Goal: Task Accomplishment & Management: Complete application form

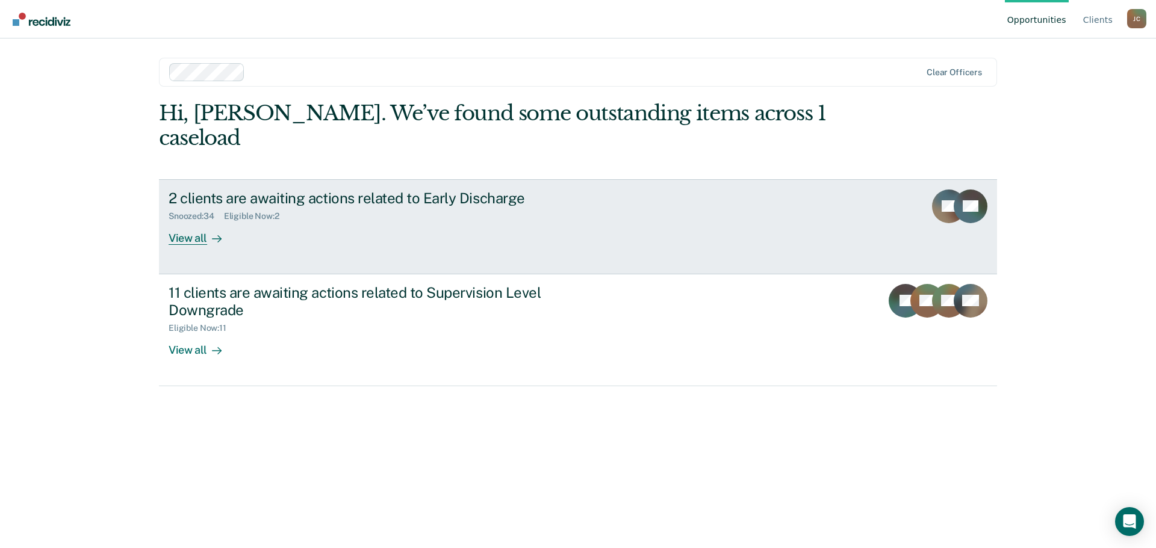
click at [187, 222] on div "View all" at bounding box center [202, 233] width 67 height 23
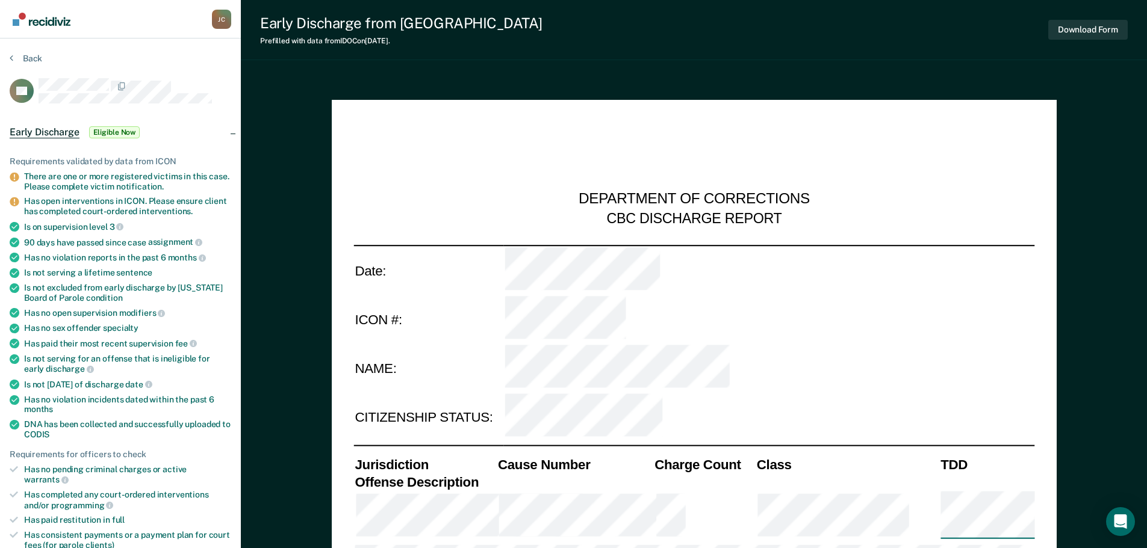
type textarea "x"
click at [13, 58] on icon at bounding box center [12, 58] width 4 height 10
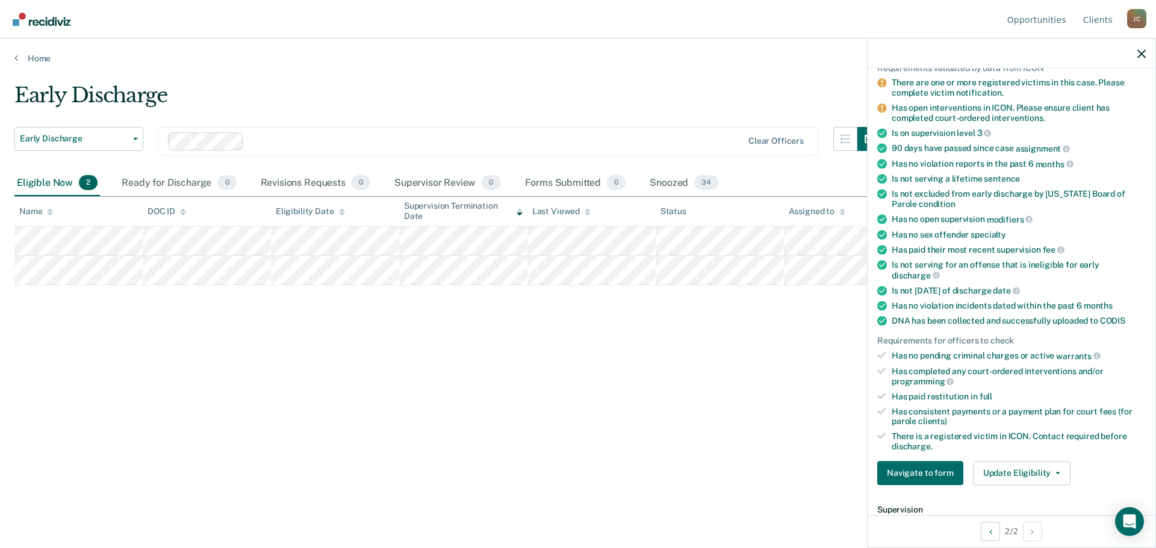
scroll to position [120, 0]
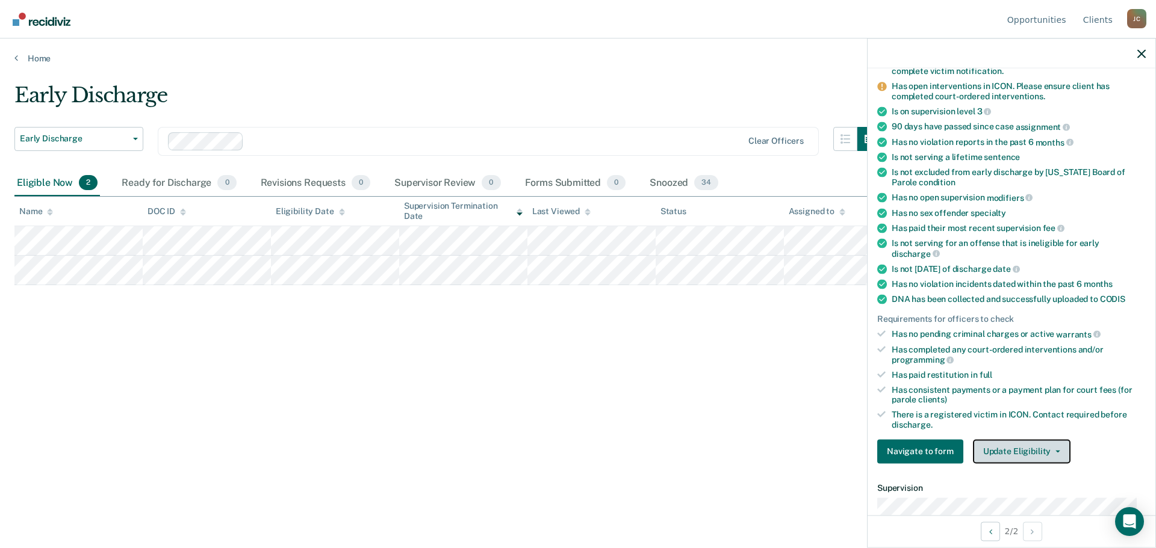
click at [1022, 451] on button "Update Eligibility" at bounding box center [1022, 452] width 98 height 24
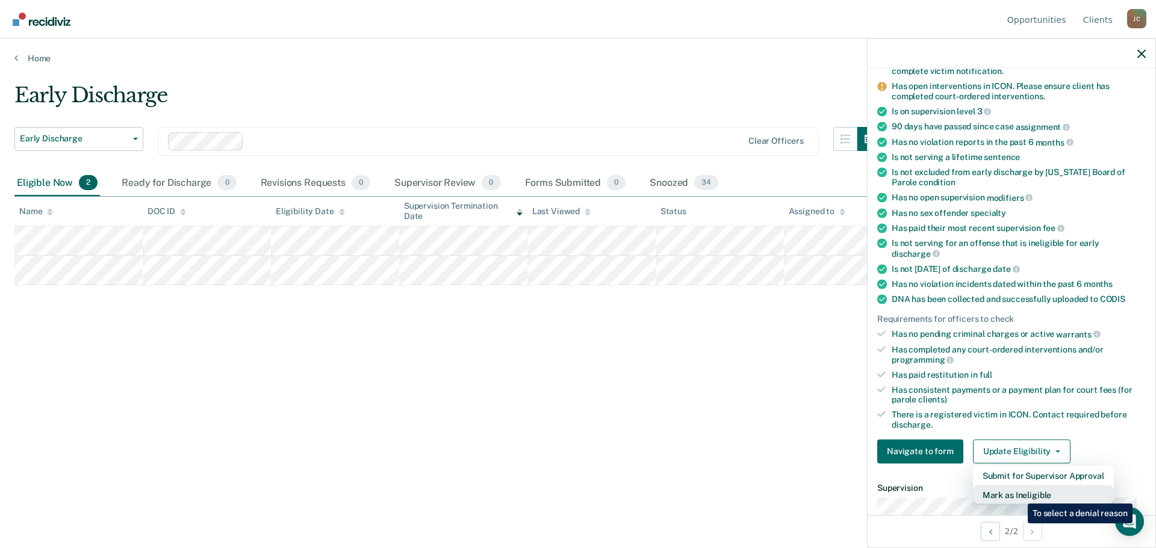
click at [1019, 495] on button "Mark as Ineligible" at bounding box center [1043, 494] width 141 height 19
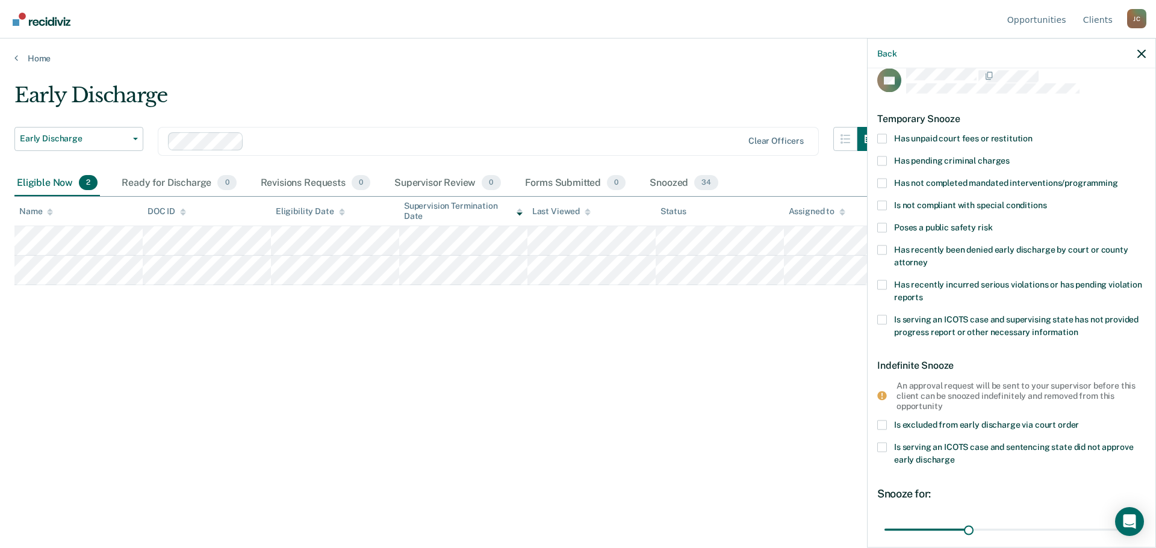
scroll to position [0, 0]
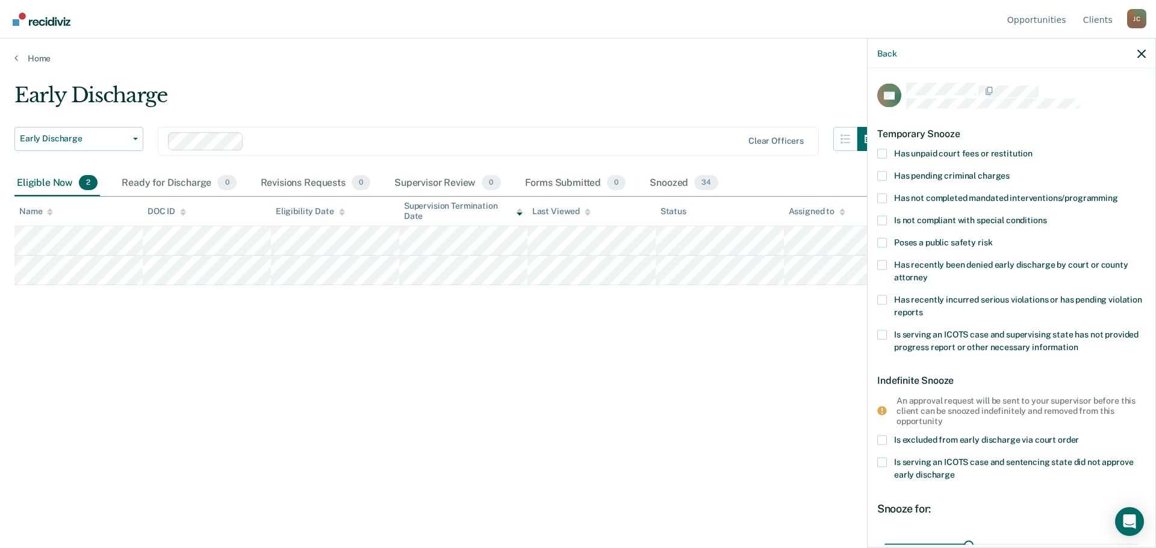
click at [884, 153] on span at bounding box center [882, 154] width 10 height 10
click at [1033, 149] on input "Has unpaid court fees or restitution" at bounding box center [1033, 149] width 0 height 0
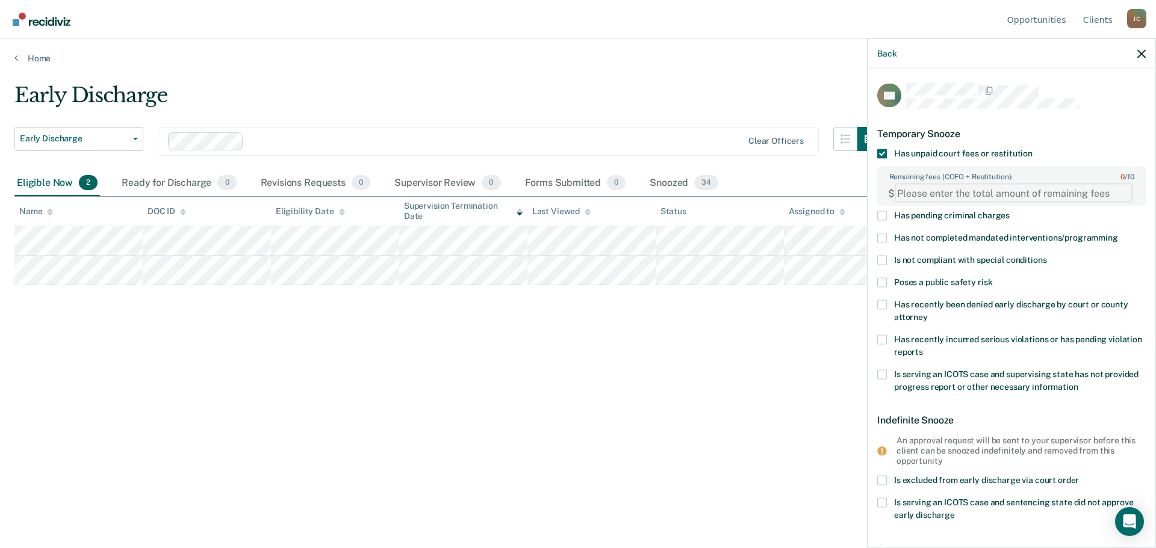
click at [929, 194] on FEESReasonInput "Remaining fees (COFO + Restitution): 0 / 10" at bounding box center [1014, 193] width 238 height 19
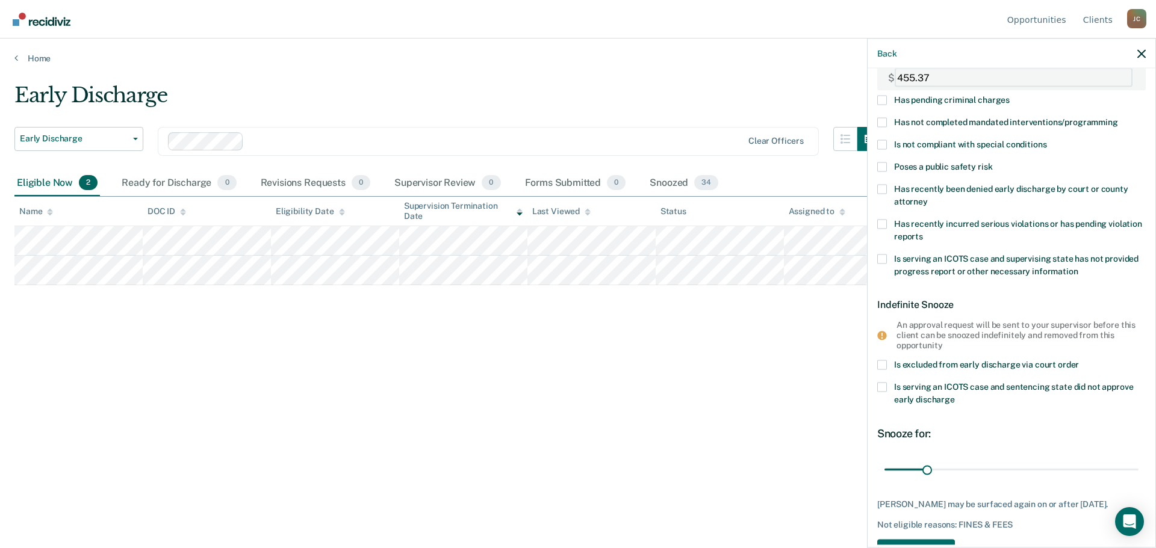
scroll to position [120, 0]
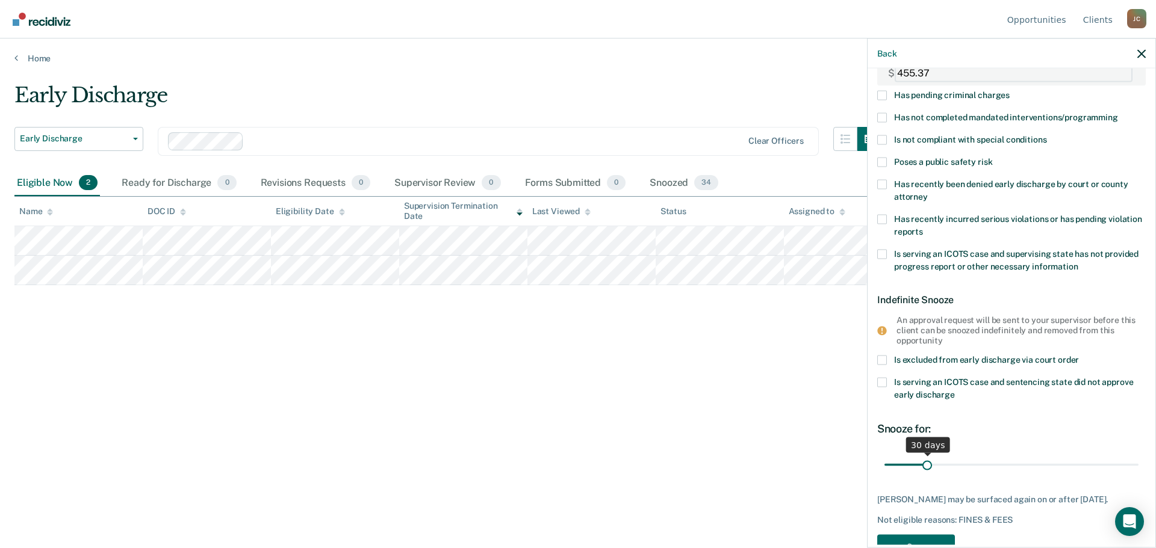
type FEESReasonInput "455.37"
drag, startPoint x: 924, startPoint y: 464, endPoint x: 974, endPoint y: 472, distance: 50.6
type input "68"
click at [974, 472] on input "range" at bounding box center [1011, 465] width 254 height 21
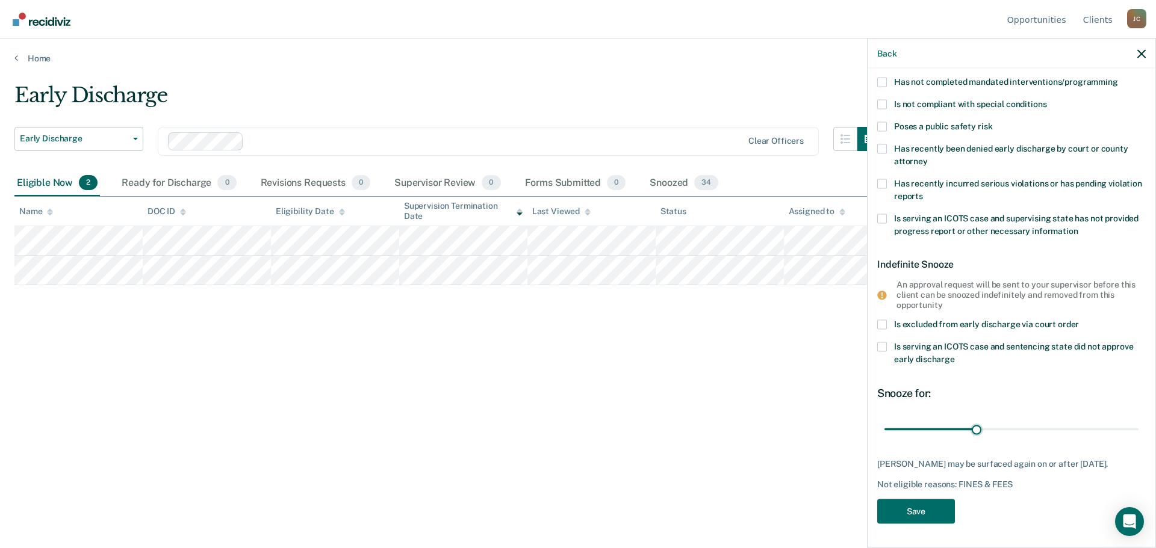
scroll to position [165, 0]
click at [909, 513] on button "Save" at bounding box center [916, 511] width 78 height 25
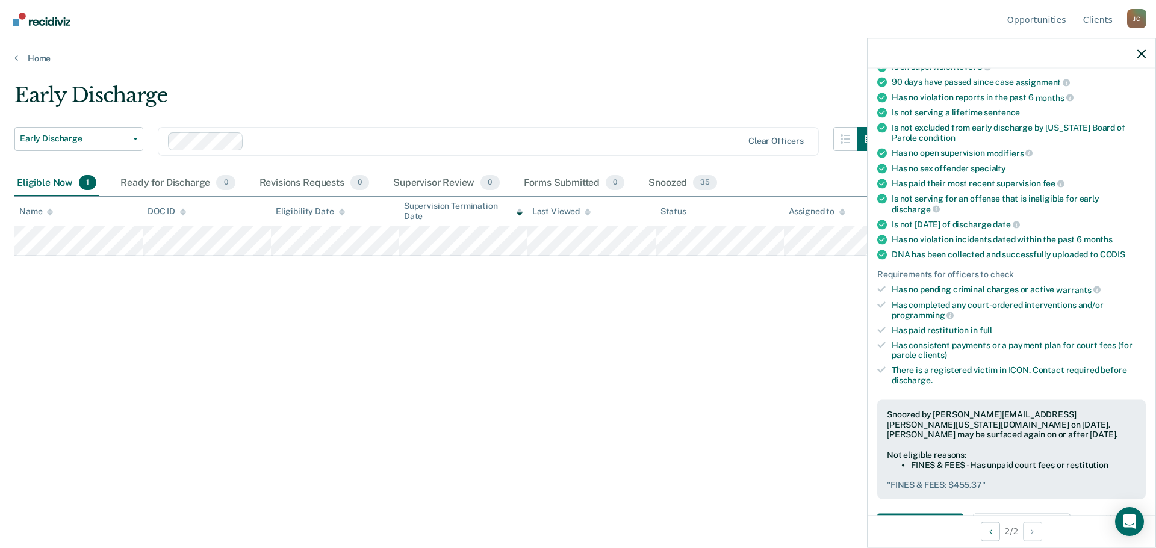
click at [642, 265] on div "Early Discharge Early Discharge Early Discharge Supervision Level Downgrade Cle…" at bounding box center [577, 270] width 1127 height 375
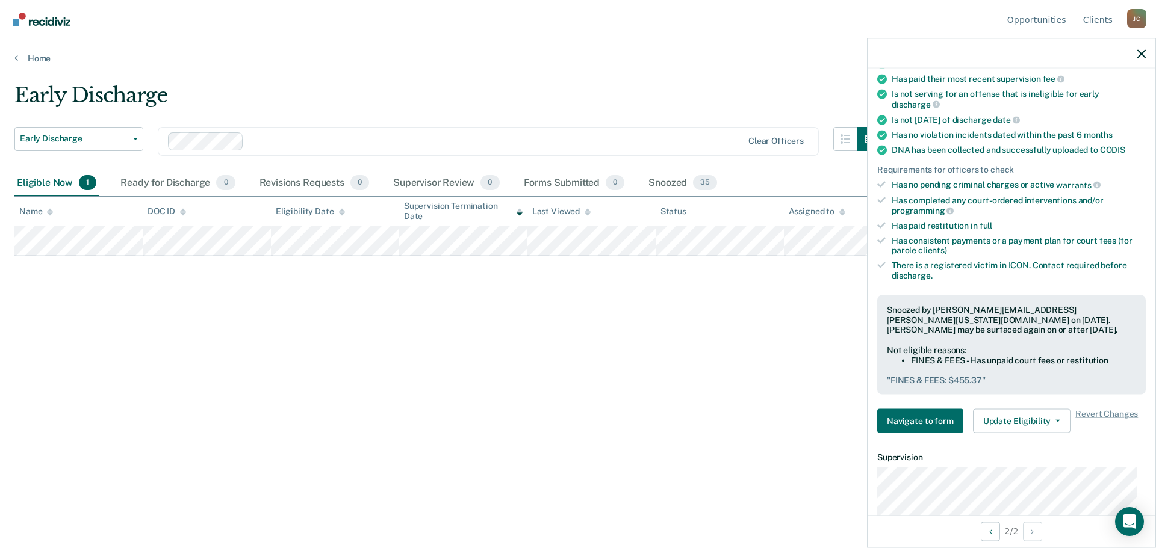
scroll to position [285, 0]
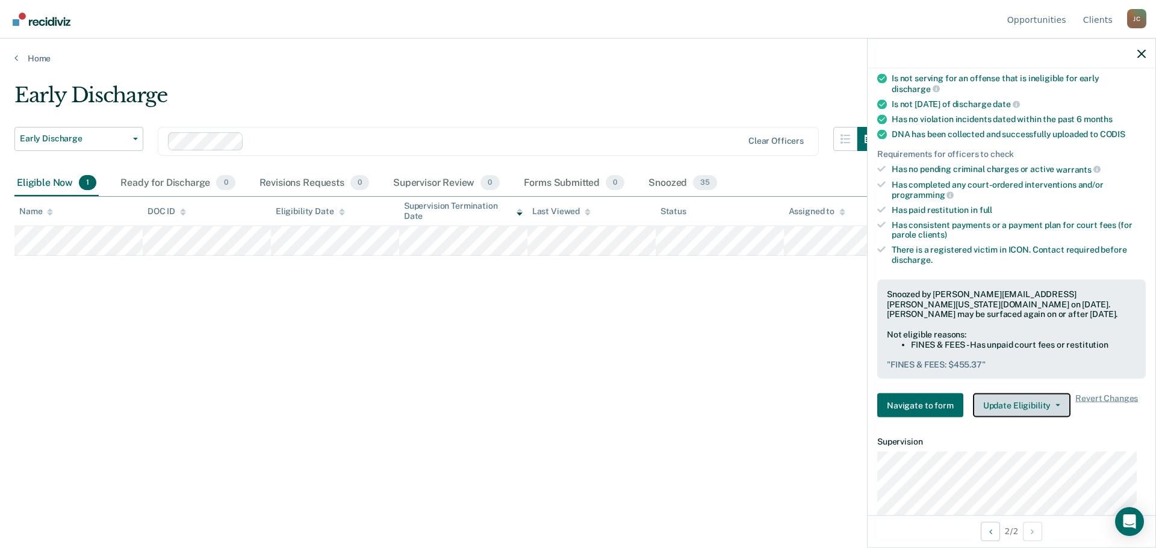
click at [1015, 400] on button "Update Eligibility" at bounding box center [1022, 406] width 98 height 24
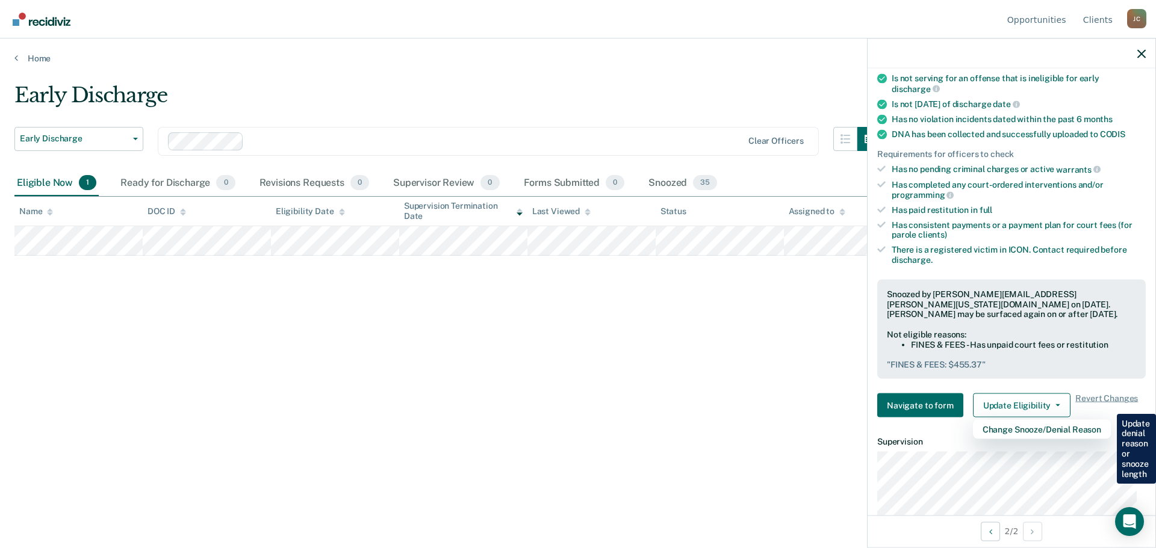
click at [801, 379] on div "Early Discharge Early Discharge Early Discharge Supervision Level Downgrade Cle…" at bounding box center [577, 270] width 1127 height 375
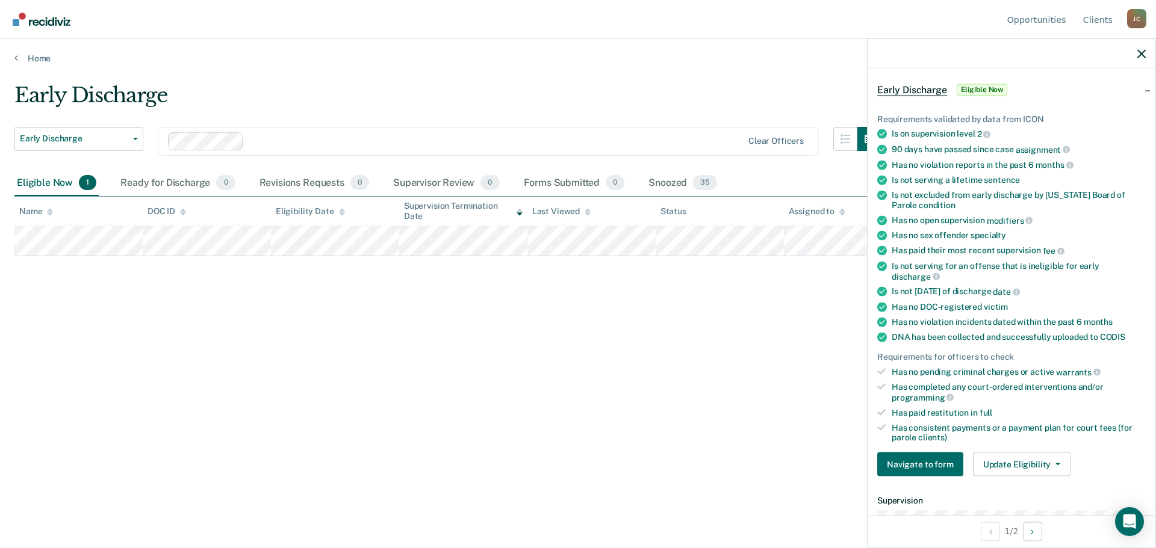
scroll to position [120, 0]
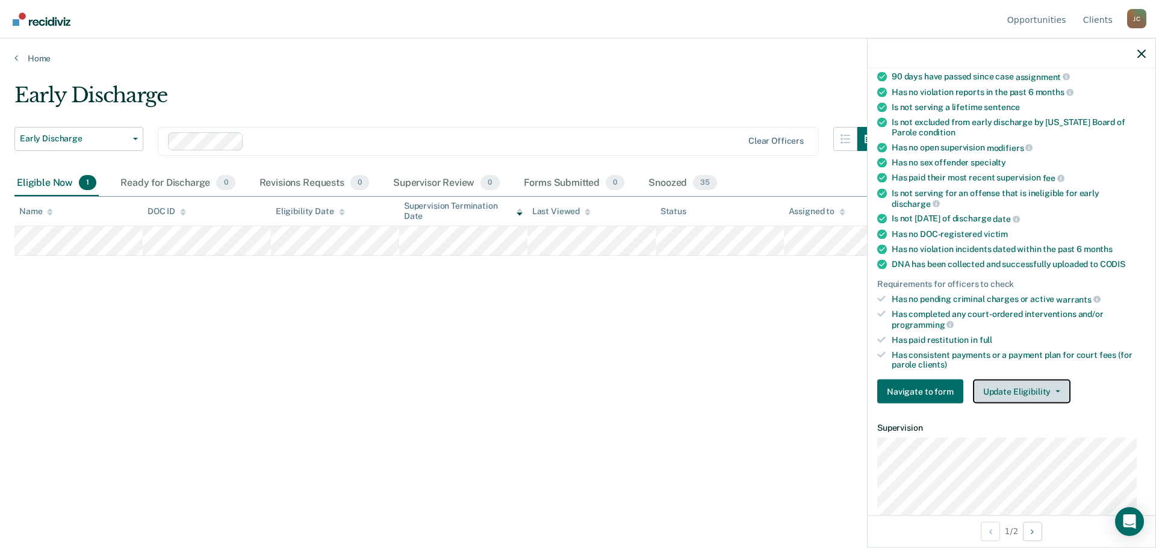
click at [1033, 391] on button "Update Eligibility" at bounding box center [1022, 392] width 98 height 24
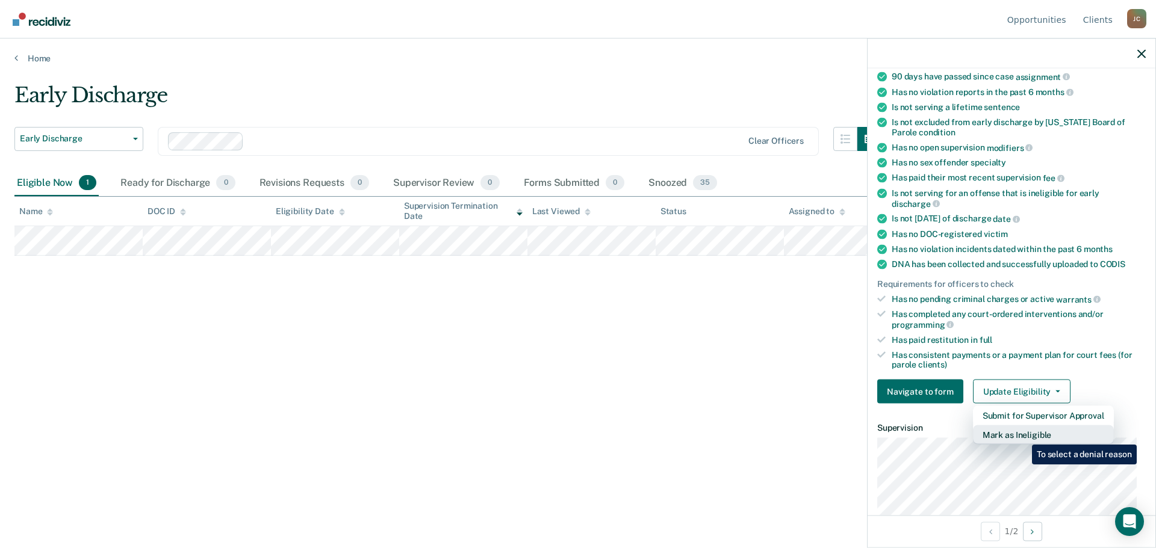
click at [1023, 436] on button "Mark as Ineligible" at bounding box center [1043, 435] width 141 height 19
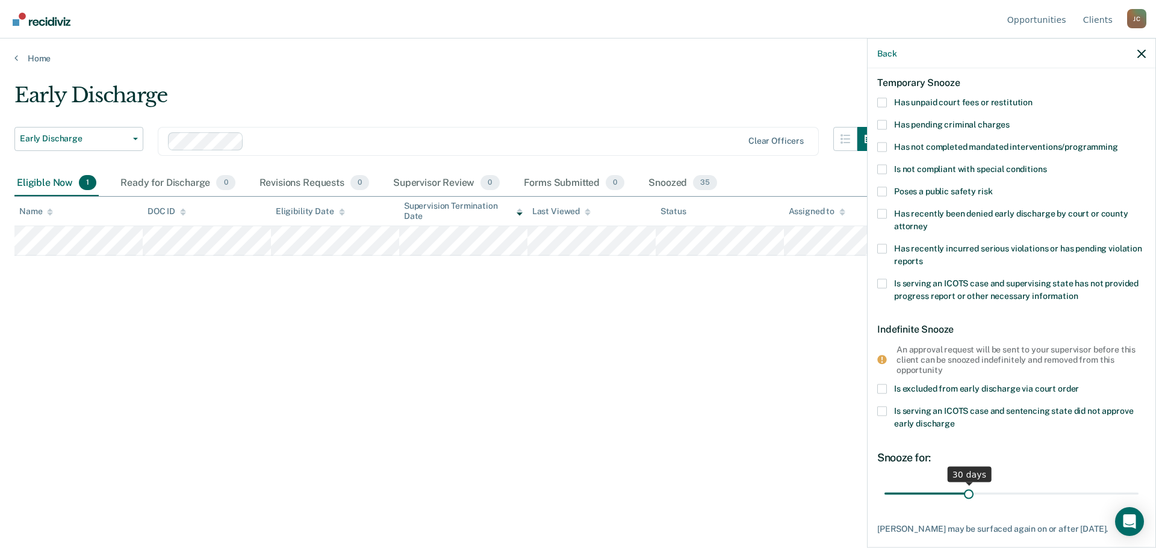
scroll to position [0, 0]
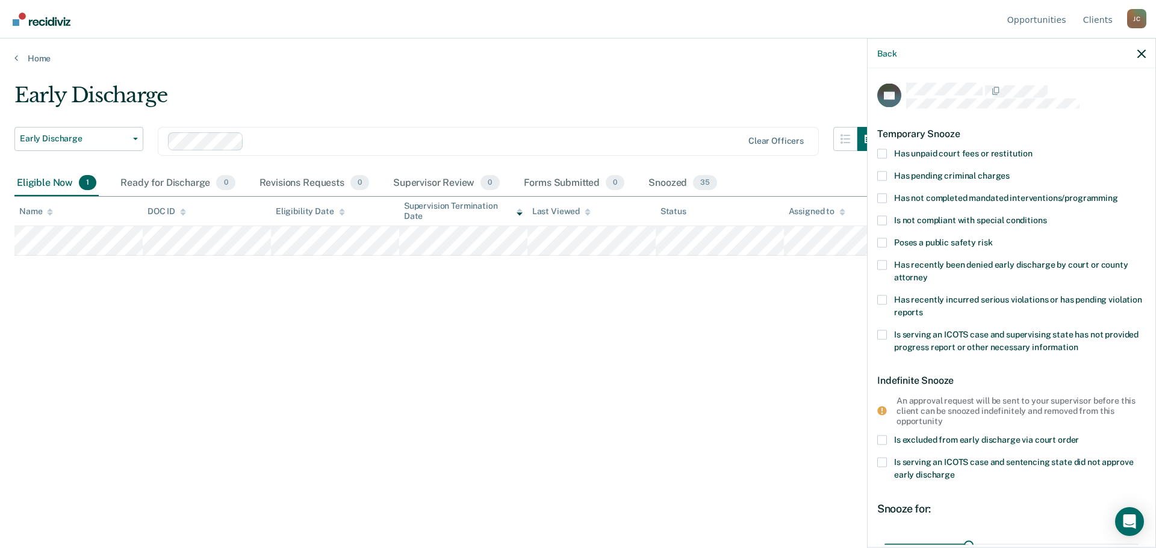
click at [881, 155] on span at bounding box center [882, 154] width 10 height 10
click at [1033, 149] on input "Has unpaid court fees or restitution" at bounding box center [1033, 149] width 0 height 0
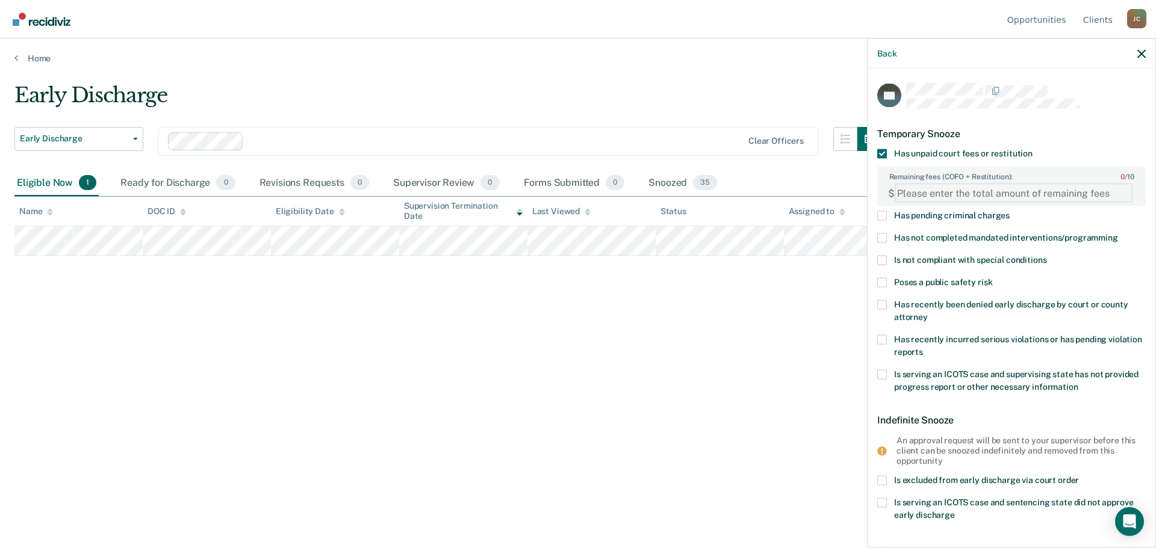
click at [931, 194] on FEESReasonInput "Remaining fees (COFO + Restitution): 0 / 10" at bounding box center [1014, 193] width 238 height 19
type FEESReasonInput "2151.00"
click at [887, 259] on label "Is not compliant with special conditions" at bounding box center [1011, 262] width 269 height 13
click at [1046, 256] on input "Is not compliant with special conditions" at bounding box center [1046, 256] width 0 height 0
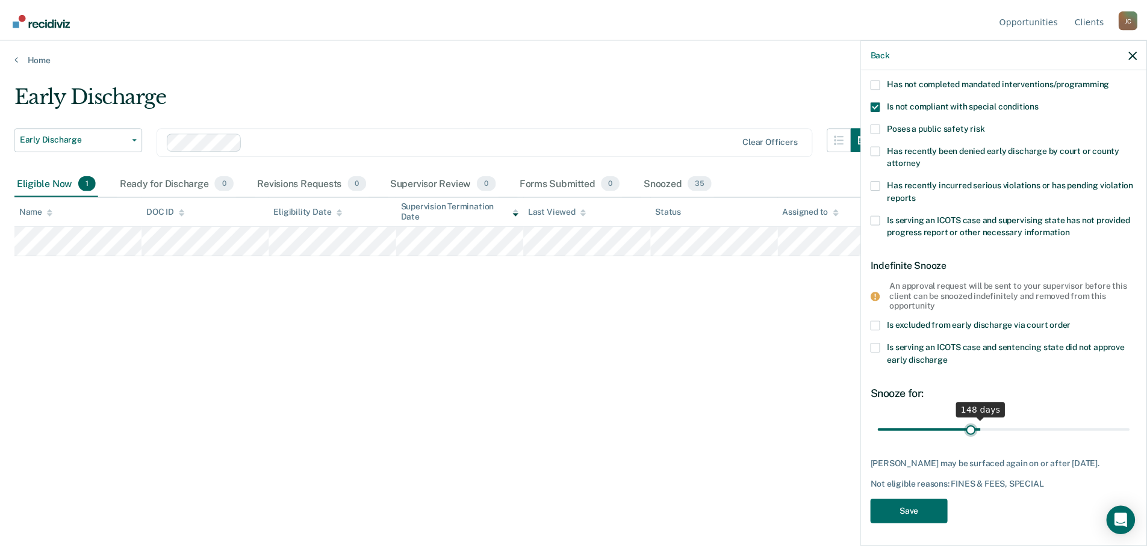
scroll to position [165, 0]
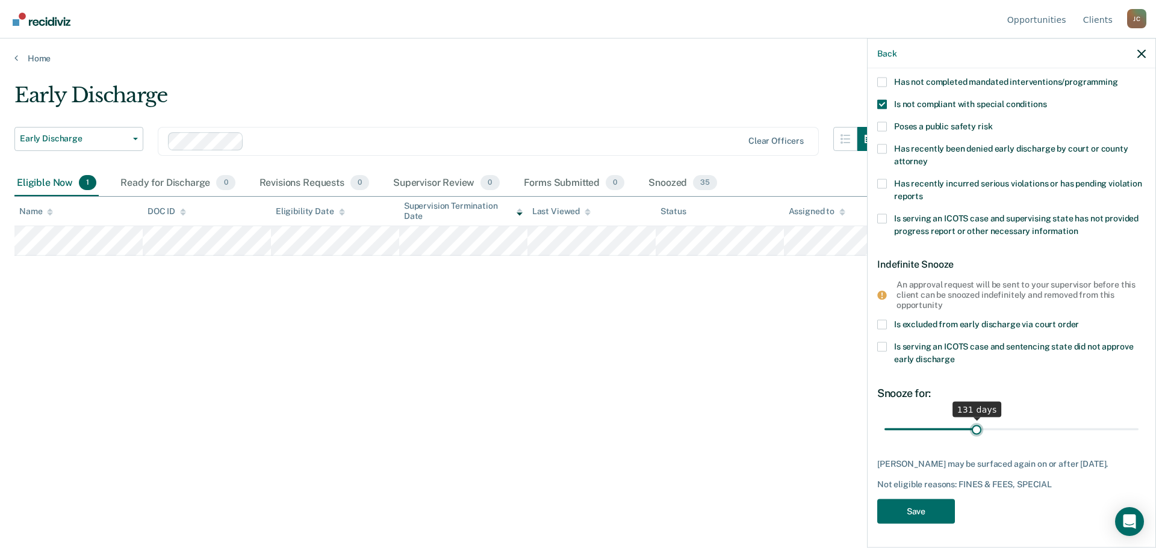
drag, startPoint x: 905, startPoint y: 418, endPoint x: 974, endPoint y: 429, distance: 69.5
type input "131"
click at [974, 429] on input "range" at bounding box center [1011, 429] width 254 height 21
click at [919, 515] on button "Save" at bounding box center [916, 511] width 78 height 25
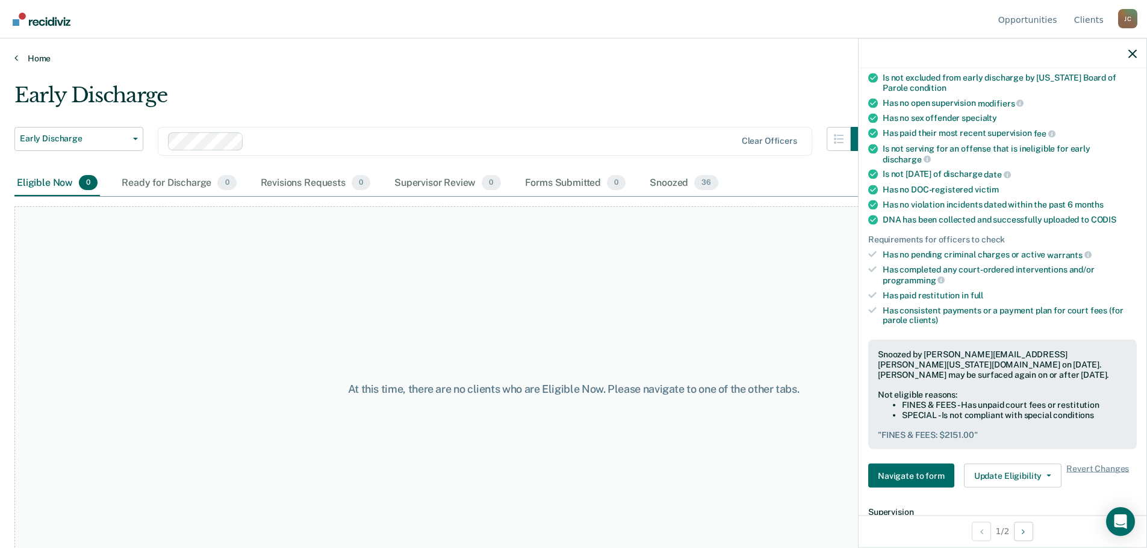
click at [20, 57] on link "Home" at bounding box center [573, 58] width 1118 height 11
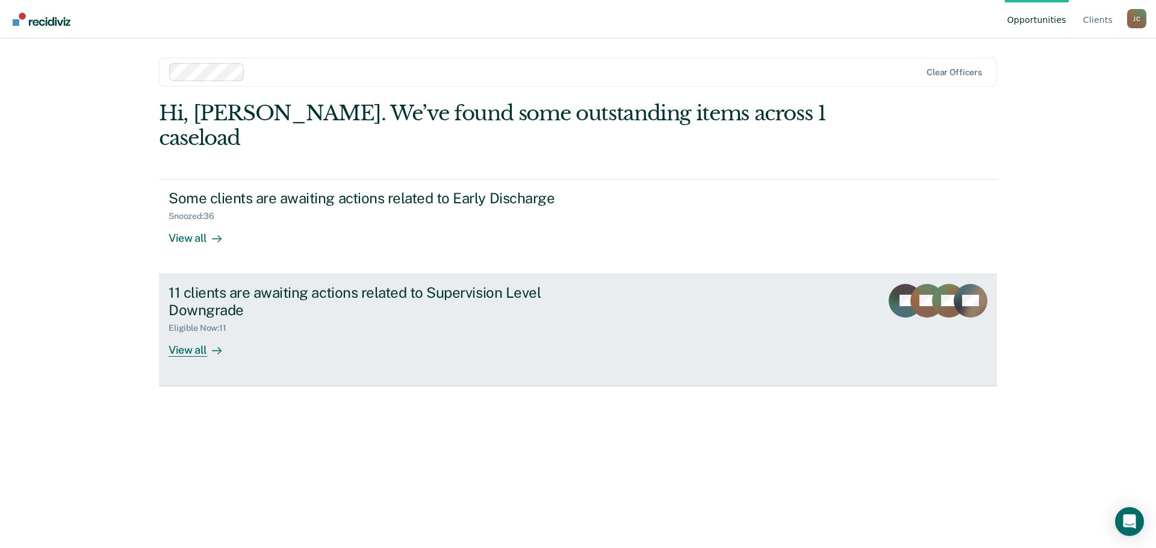
click at [194, 334] on div "View all" at bounding box center [202, 345] width 67 height 23
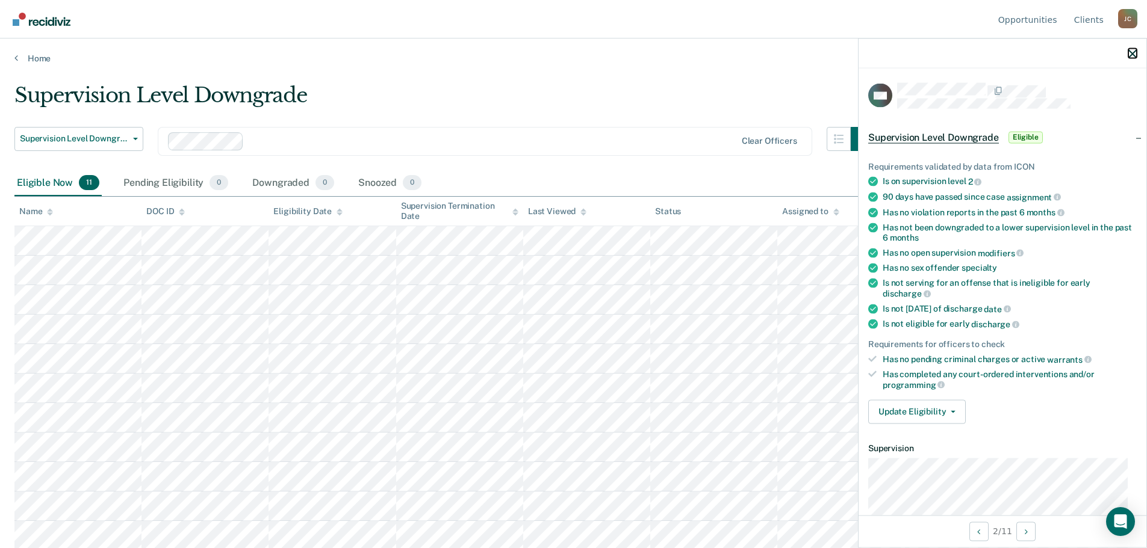
click at [1129, 52] on icon "button" at bounding box center [1132, 53] width 8 height 8
